Goal: Check status: Check status

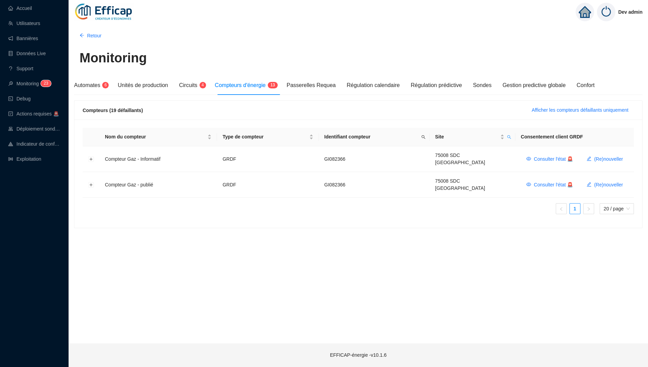
click at [262, 88] on span "Compteurs d'énergie" at bounding box center [240, 85] width 51 height 6
click at [551, 111] on span "Afficher les compteurs défaillants uniquement" at bounding box center [580, 110] width 97 height 7
click at [91, 157] on button "Développer la ligne" at bounding box center [90, 159] width 5 height 5
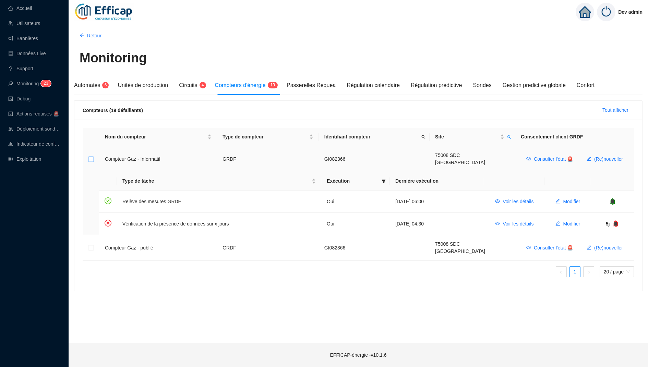
click at [91, 157] on button "Réduire la ligne" at bounding box center [90, 159] width 5 height 5
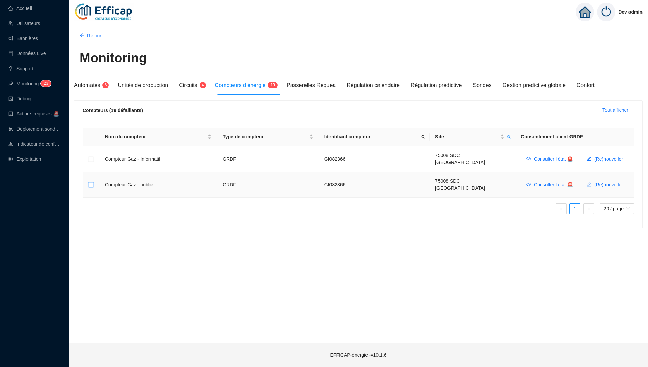
click at [89, 182] on button "Développer la ligne" at bounding box center [90, 184] width 5 height 5
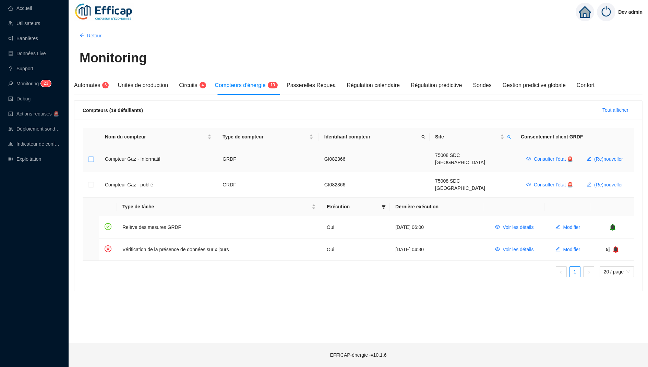
click at [89, 158] on button "Développer la ligne" at bounding box center [90, 159] width 5 height 5
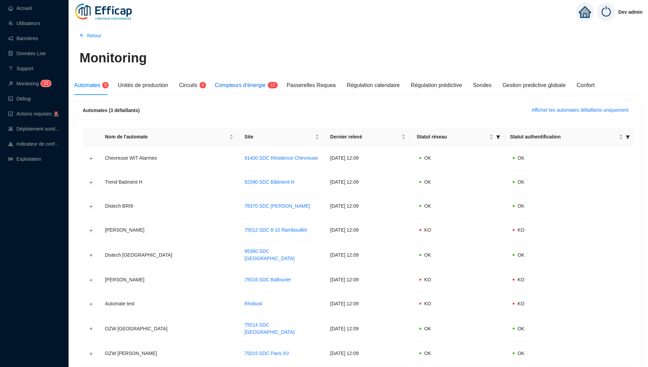
click at [257, 84] on span "Compteurs d'énergie" at bounding box center [240, 85] width 51 height 6
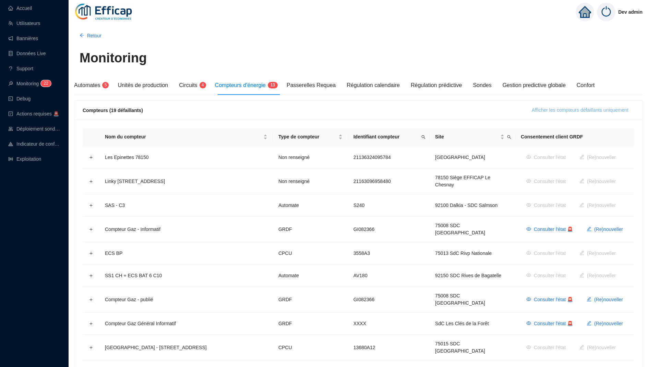
click at [584, 111] on span "Afficher les compteurs défaillants uniquement" at bounding box center [580, 110] width 97 height 7
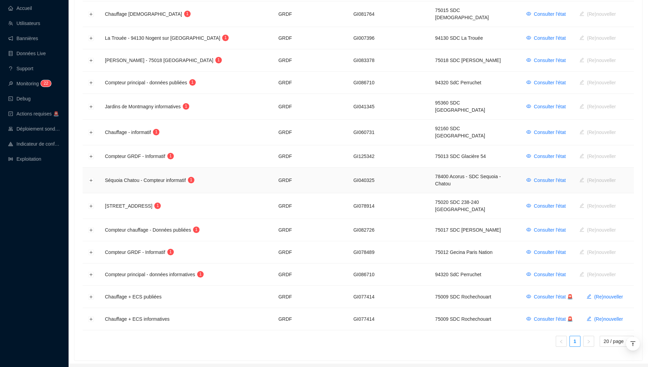
scroll to position [262, 0]
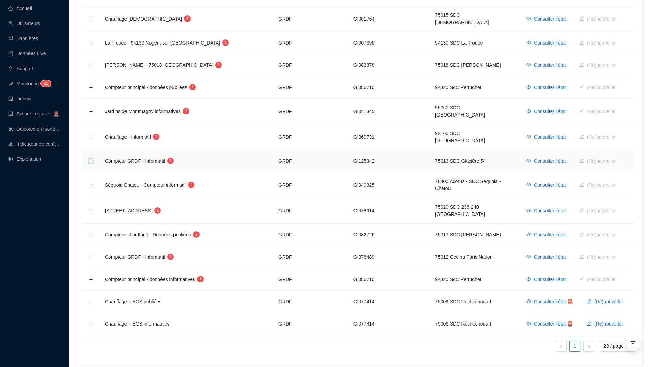
click at [88, 159] on button "Développer la ligne" at bounding box center [90, 161] width 5 height 5
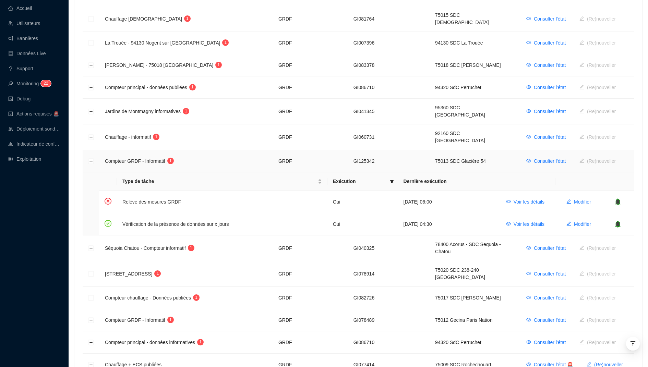
click at [88, 150] on td at bounding box center [91, 161] width 17 height 22
click at [86, 150] on td at bounding box center [91, 161] width 17 height 22
click at [87, 150] on td at bounding box center [91, 161] width 17 height 22
click at [88, 159] on button "Réduire la ligne" at bounding box center [90, 161] width 5 height 5
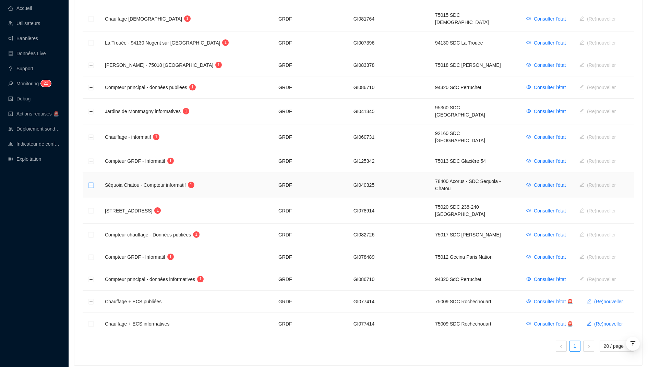
click at [90, 183] on button "Développer la ligne" at bounding box center [90, 185] width 5 height 5
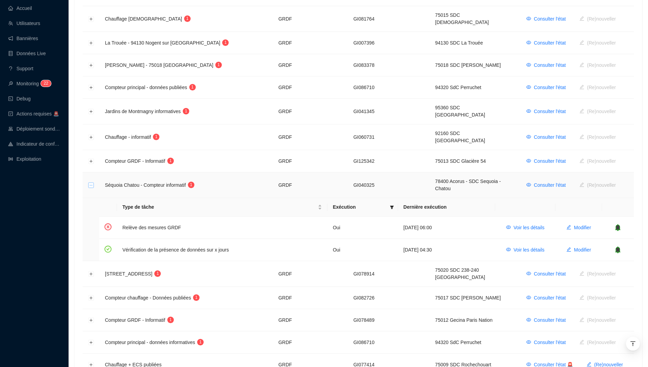
click at [90, 183] on button "Réduire la ligne" at bounding box center [90, 185] width 5 height 5
